Goal: Information Seeking & Learning: Find contact information

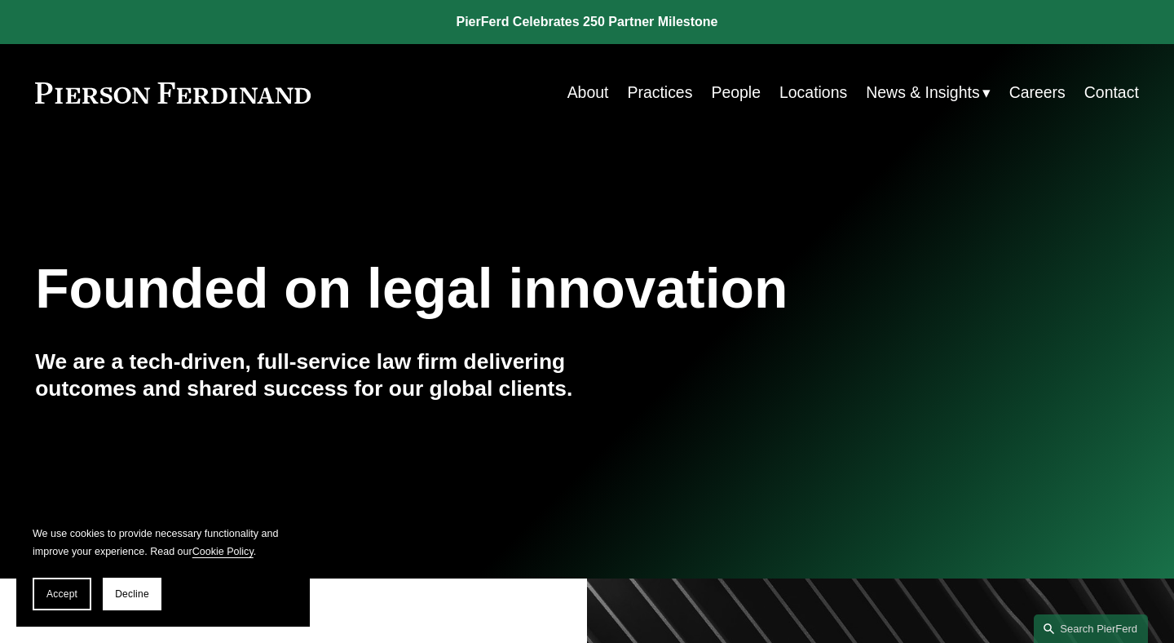
click at [729, 91] on link "People" at bounding box center [736, 93] width 50 height 32
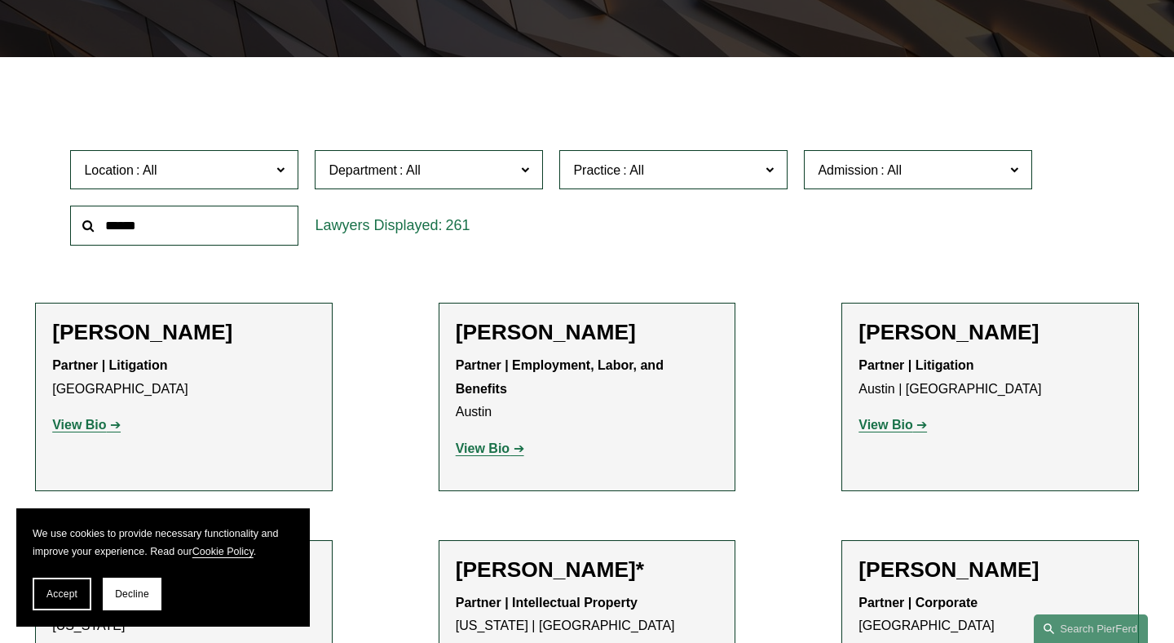
scroll to position [427, 0]
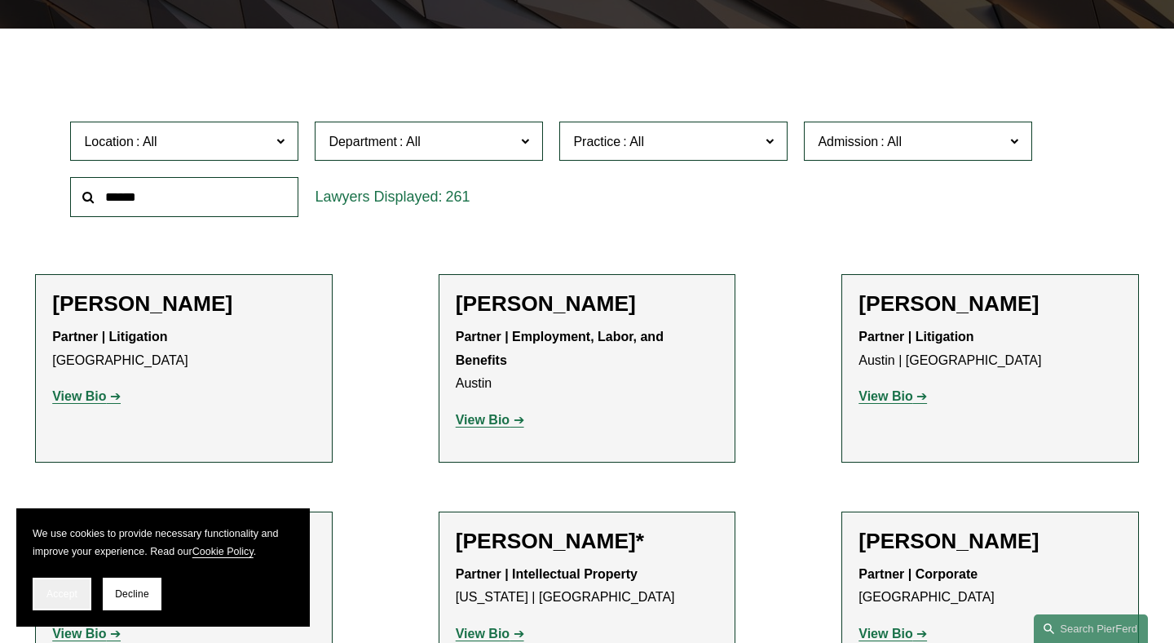
click at [64, 583] on button "Accept" at bounding box center [62, 593] width 59 height 33
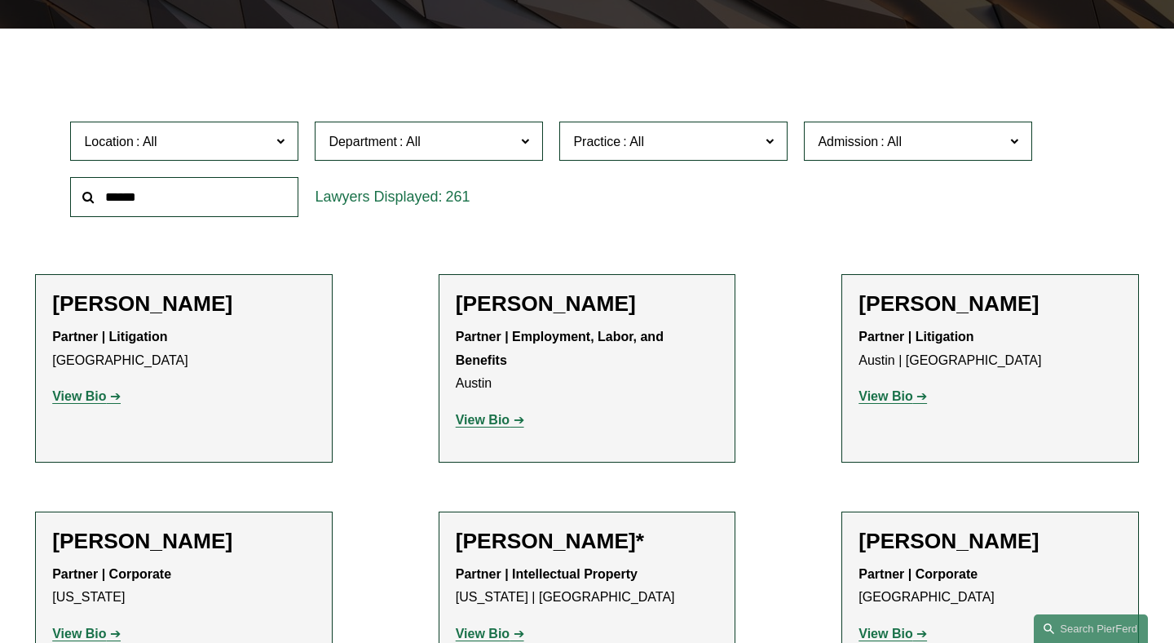
click at [207, 146] on span "Location" at bounding box center [177, 141] width 187 height 22
click at [388, 146] on span "Department" at bounding box center [363, 142] width 69 height 14
click at [236, 210] on input "text" at bounding box center [184, 197] width 228 height 40
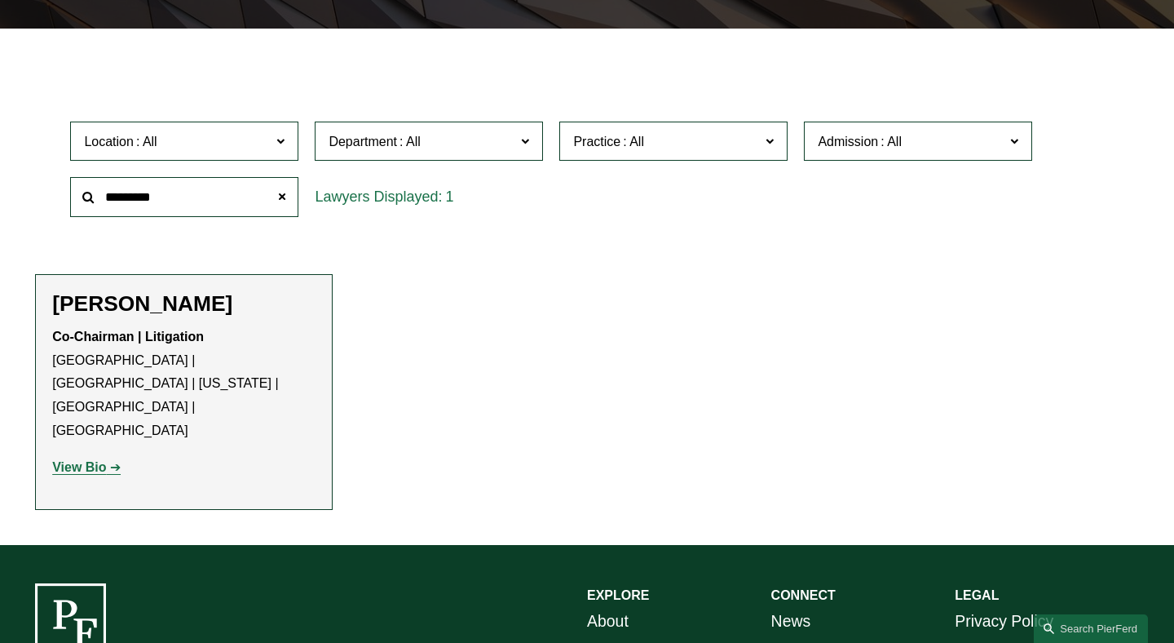
click at [104, 460] on strong "View Bio" at bounding box center [79, 467] width 54 height 14
click at [225, 204] on input "*********" at bounding box center [184, 197] width 228 height 40
type input "*******"
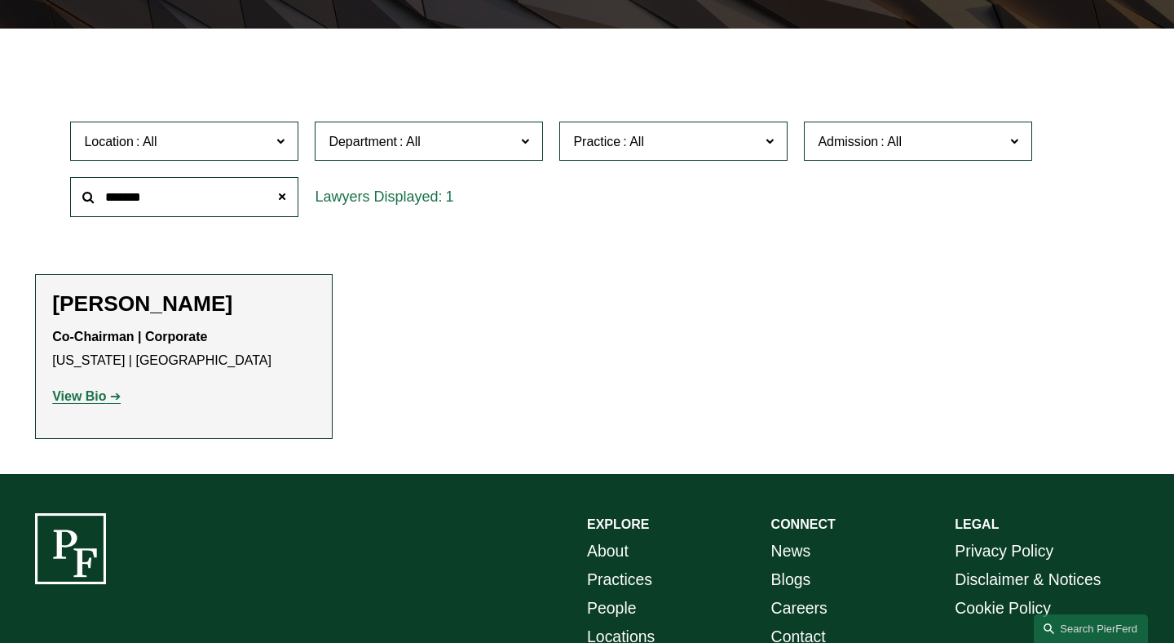
click at [102, 401] on strong "View Bio" at bounding box center [79, 396] width 54 height 14
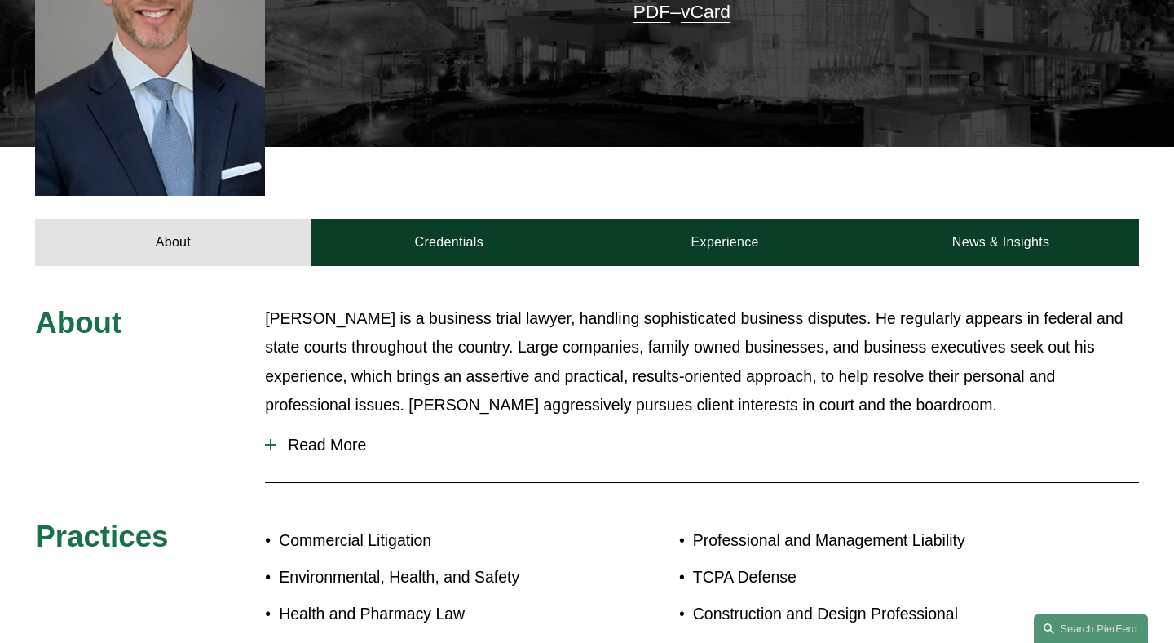
scroll to position [574, 0]
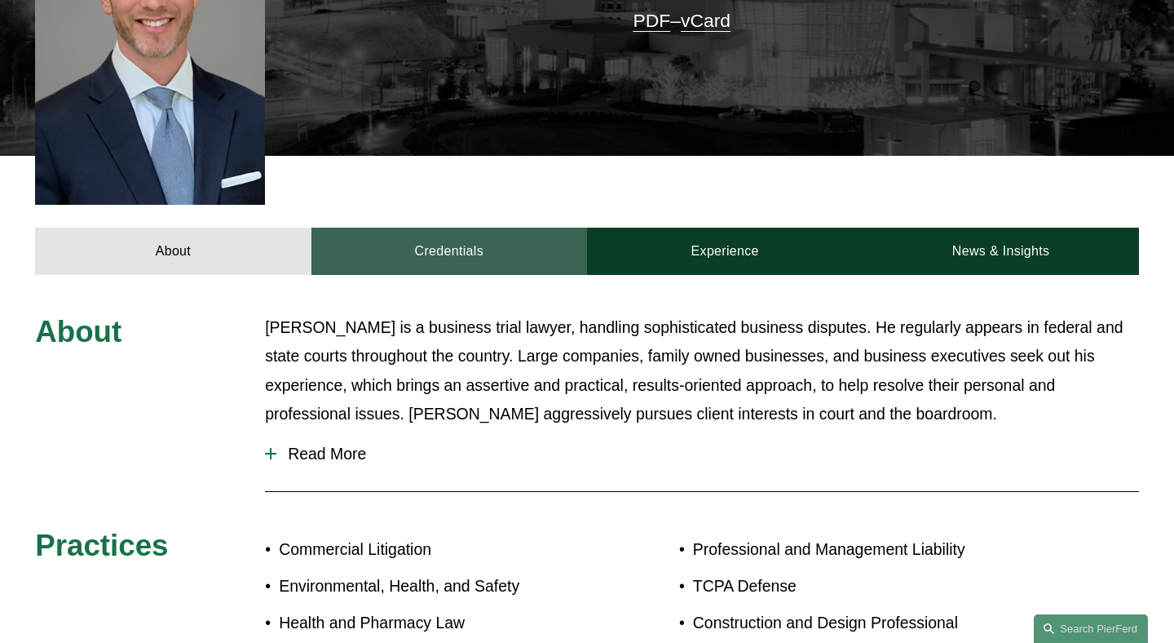
click at [573, 228] on link "Credentials" at bounding box center [450, 251] width 276 height 47
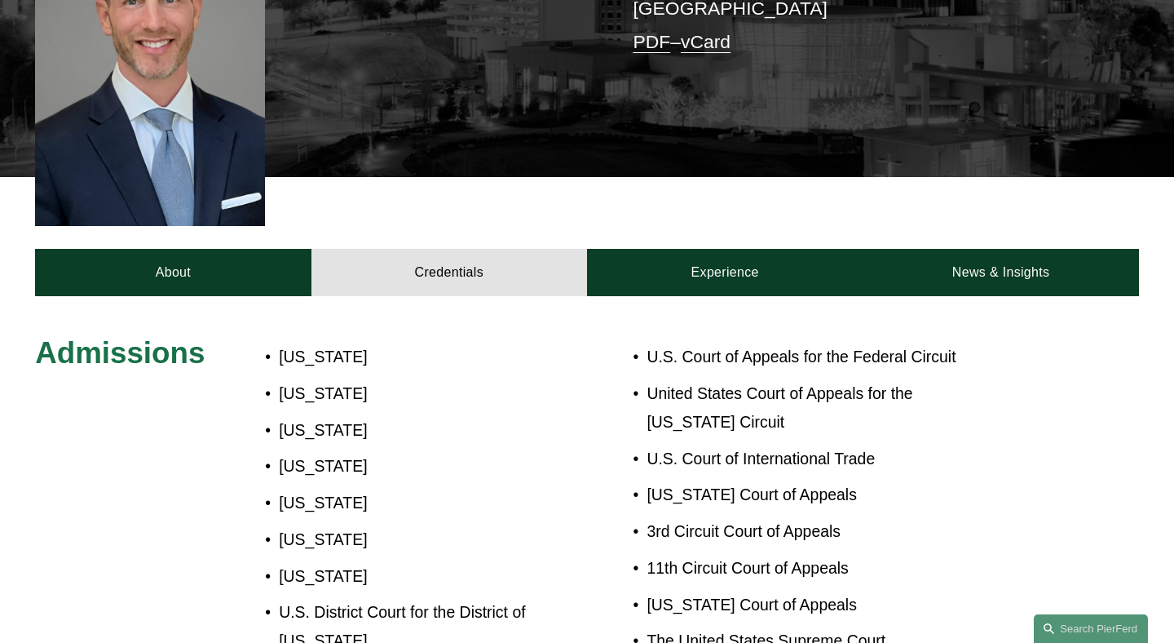
scroll to position [328, 0]
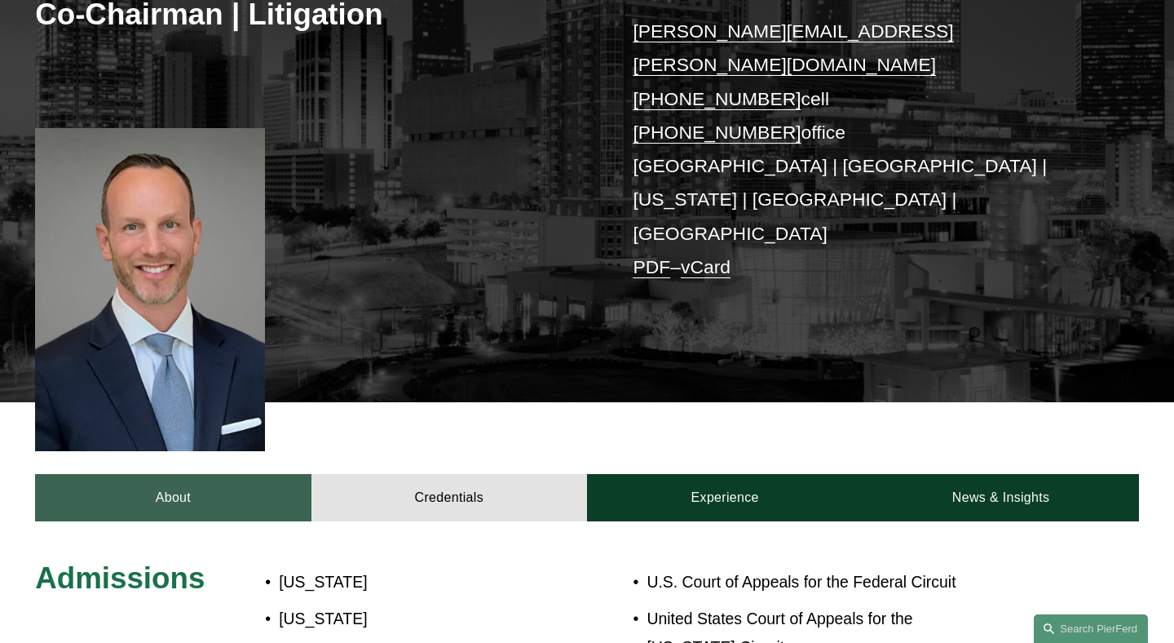
click at [192, 474] on link "About" at bounding box center [173, 497] width 276 height 47
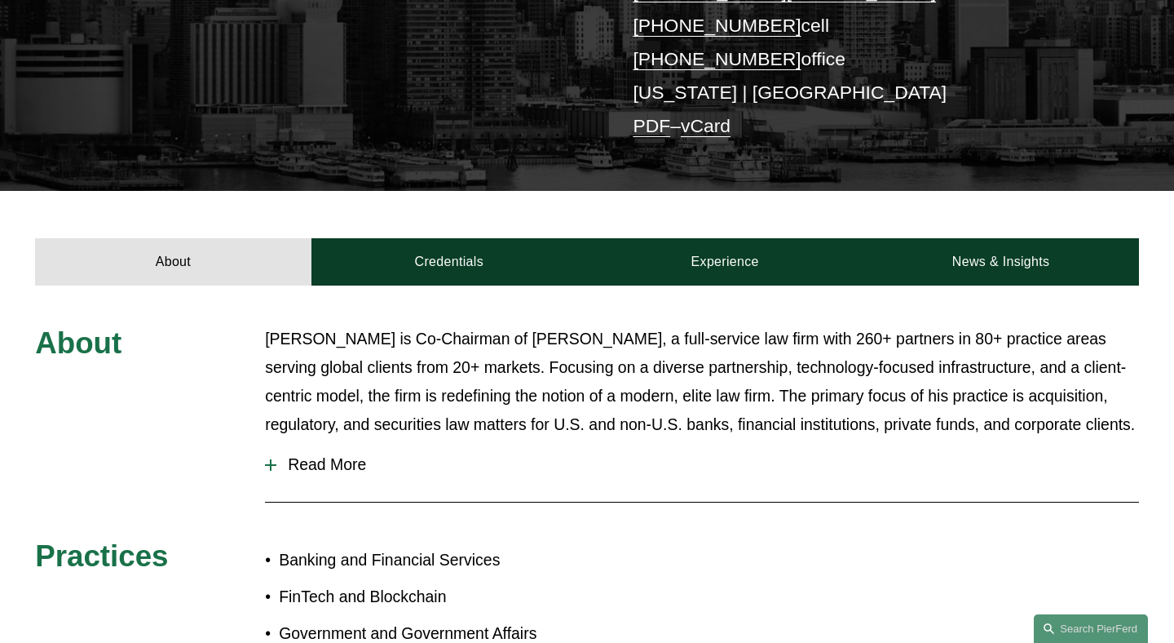
scroll to position [561, 0]
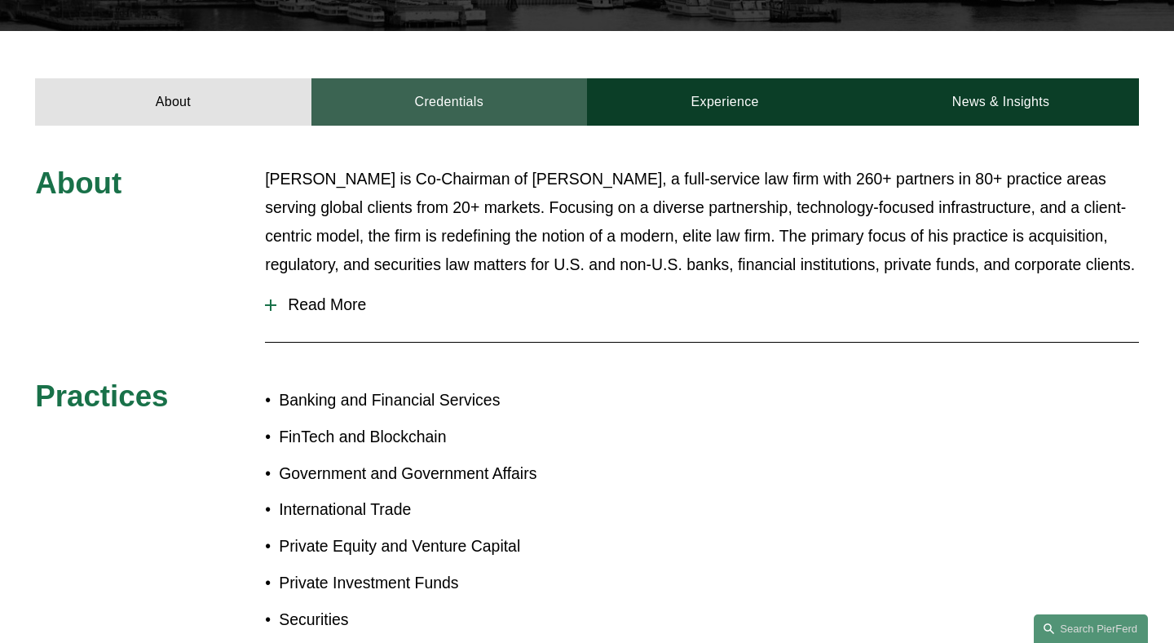
click at [484, 79] on link "Credentials" at bounding box center [450, 101] width 276 height 47
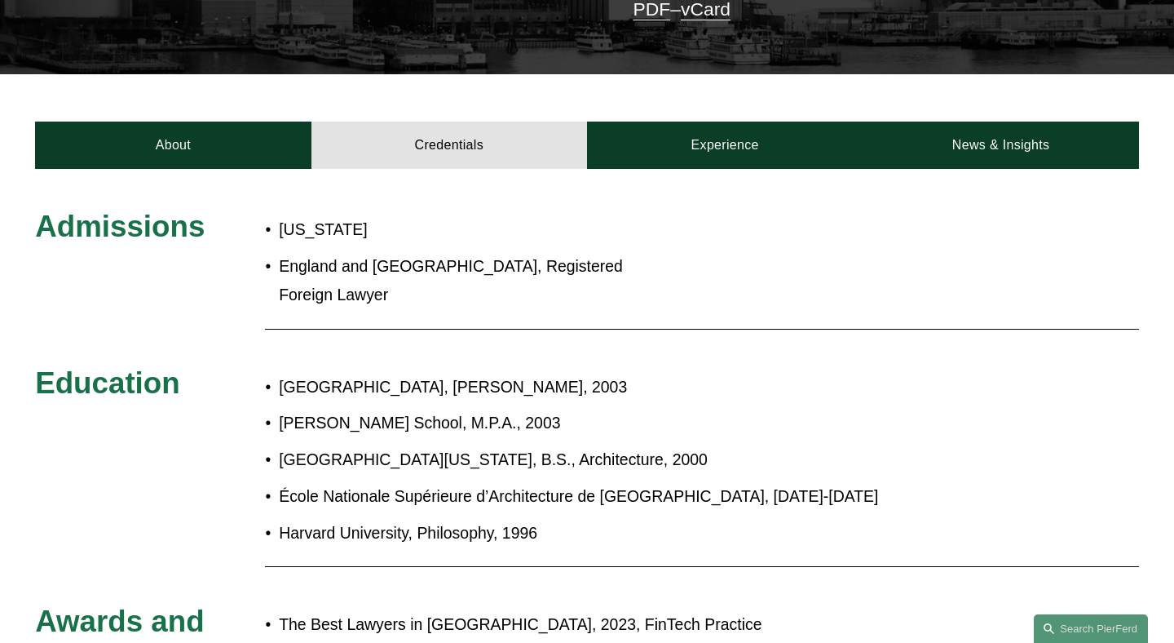
scroll to position [571, 0]
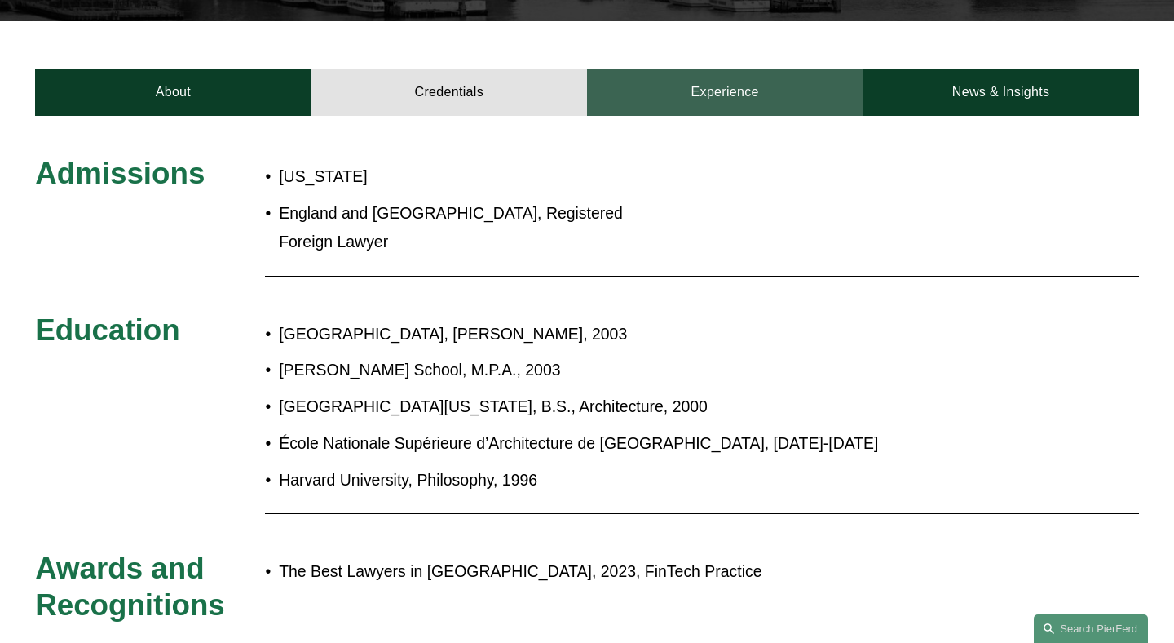
click at [781, 69] on link "Experience" at bounding box center [725, 92] width 276 height 47
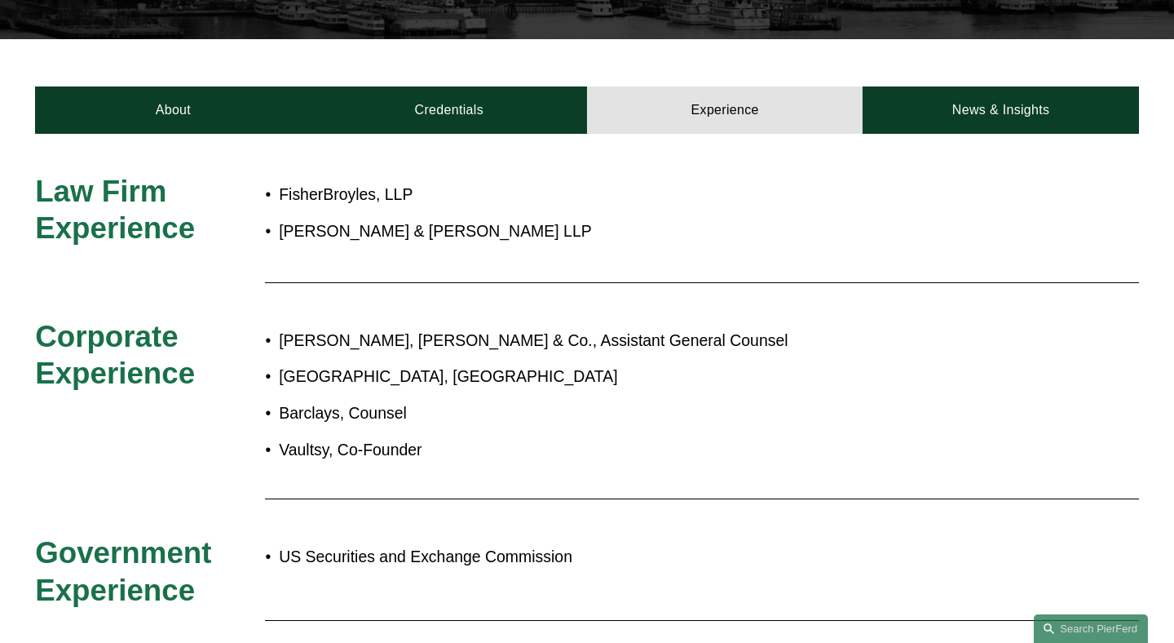
scroll to position [590, 0]
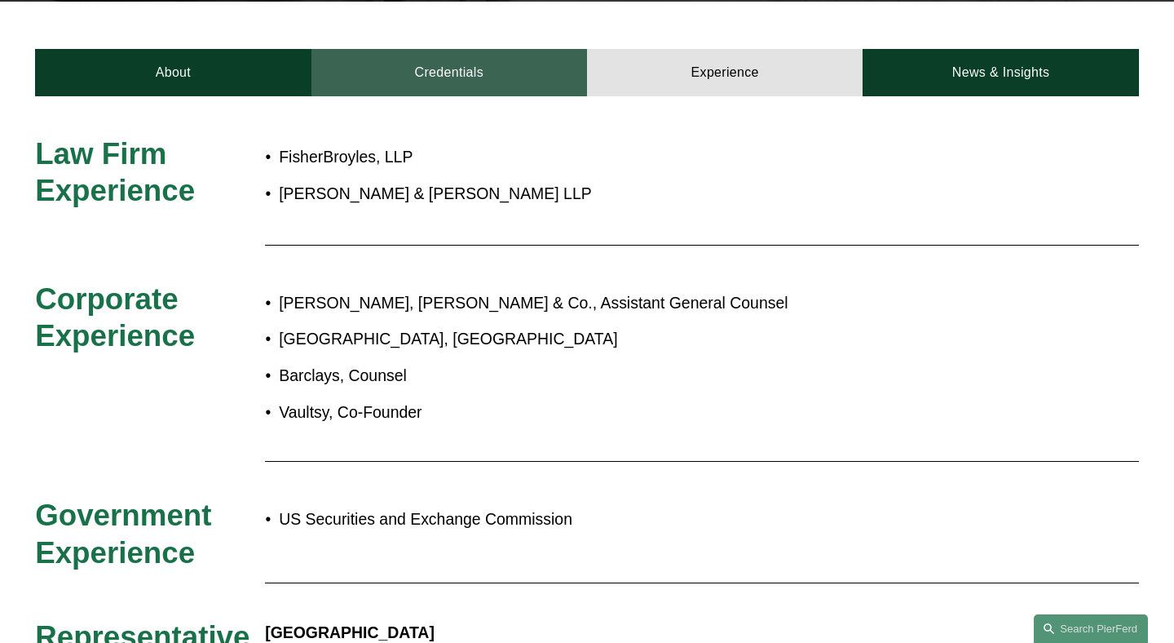
click at [449, 49] on link "Credentials" at bounding box center [450, 72] width 276 height 47
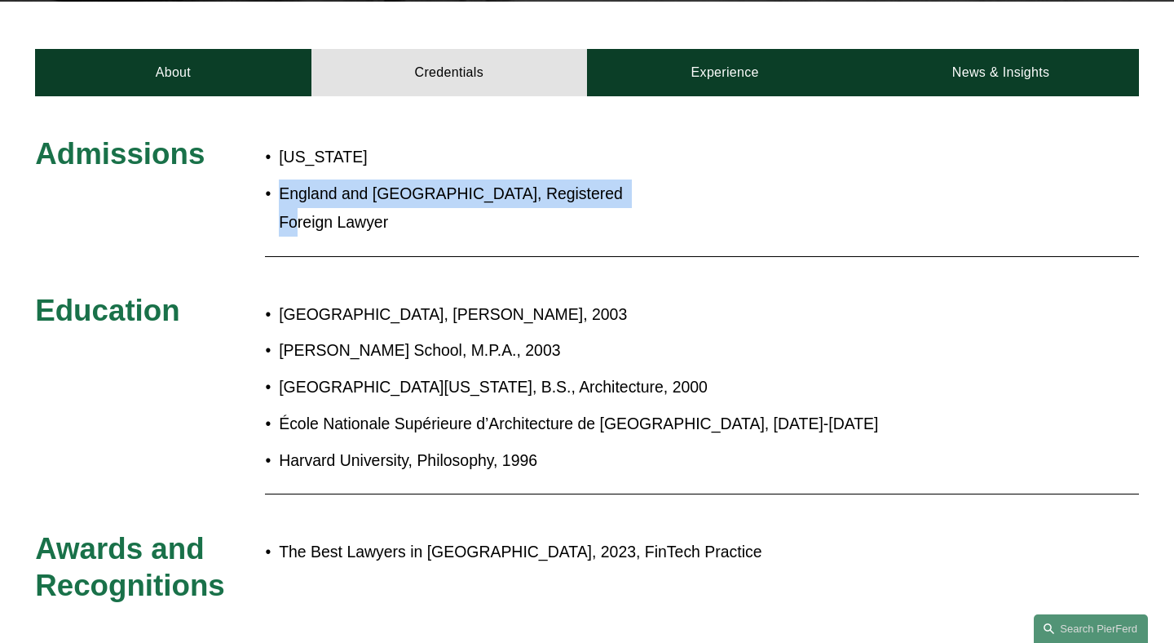
drag, startPoint x: 279, startPoint y: 158, endPoint x: 641, endPoint y: 189, distance: 363.4
click at [641, 189] on div "New York England and Wales, Registered Foreign Lawyer" at bounding box center [472, 189] width 414 height 109
copy p "England and Wales, Registered Foreign Lawyer"
